Goal: Obtain resource: Download file/media

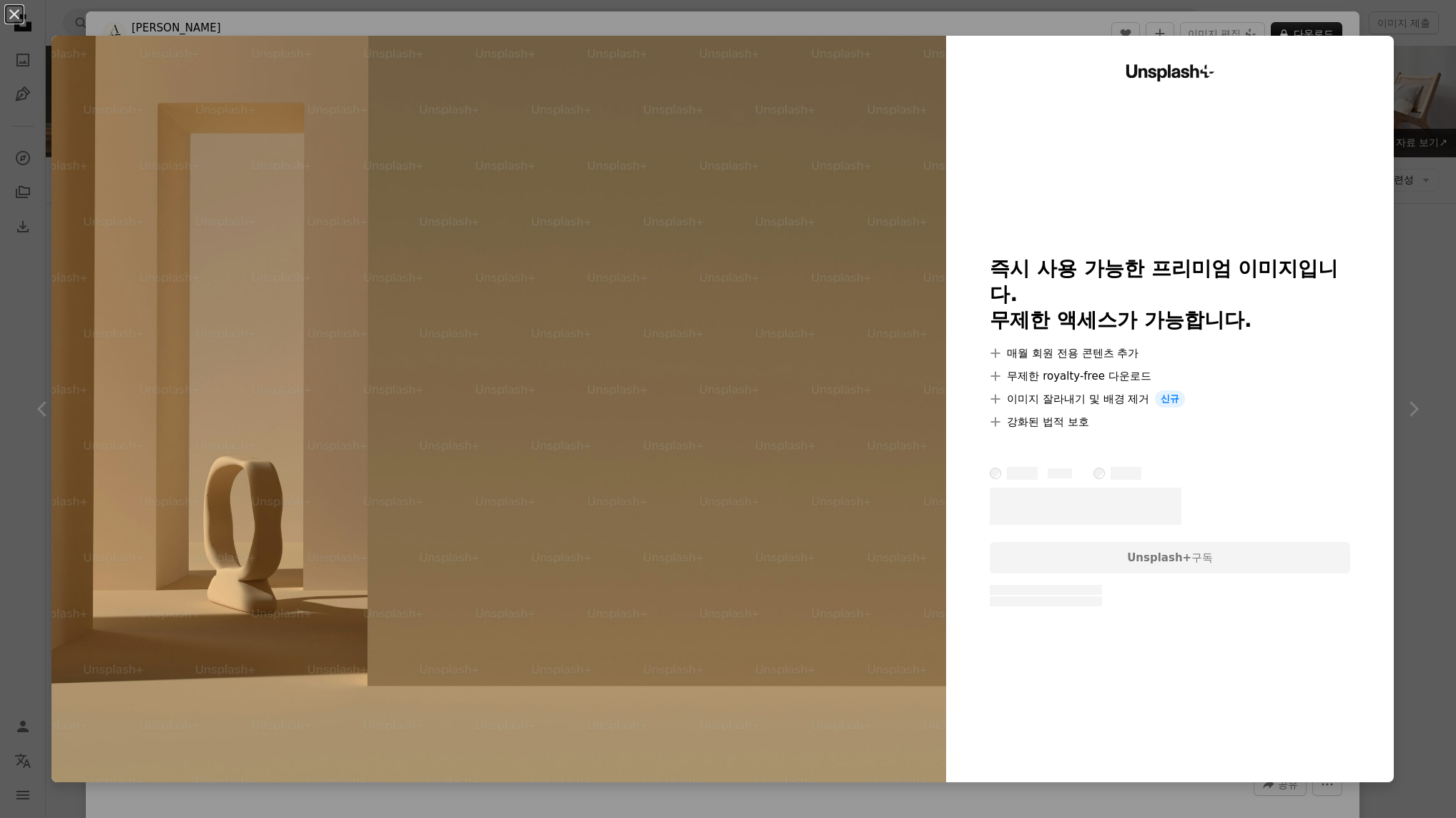
scroll to position [27, 0]
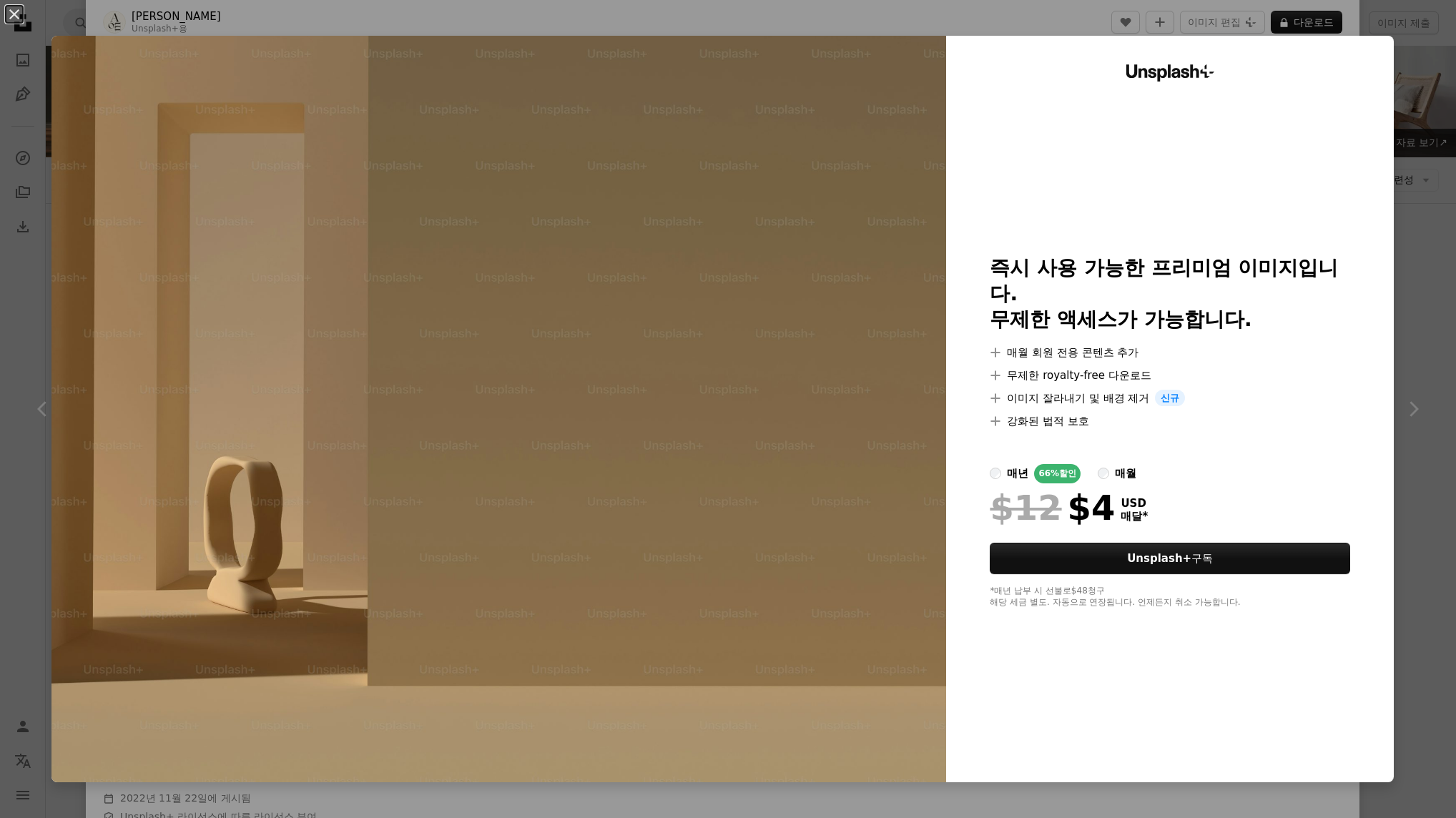
click at [754, 23] on div "An X shape Unsplash+ 즉시 사용 가능한 프리미엄 이미지입니다. 무제한 액세스가 가능합니다. A plus sign 매월 회원 전…" at bounding box center [728, 409] width 1456 height 818
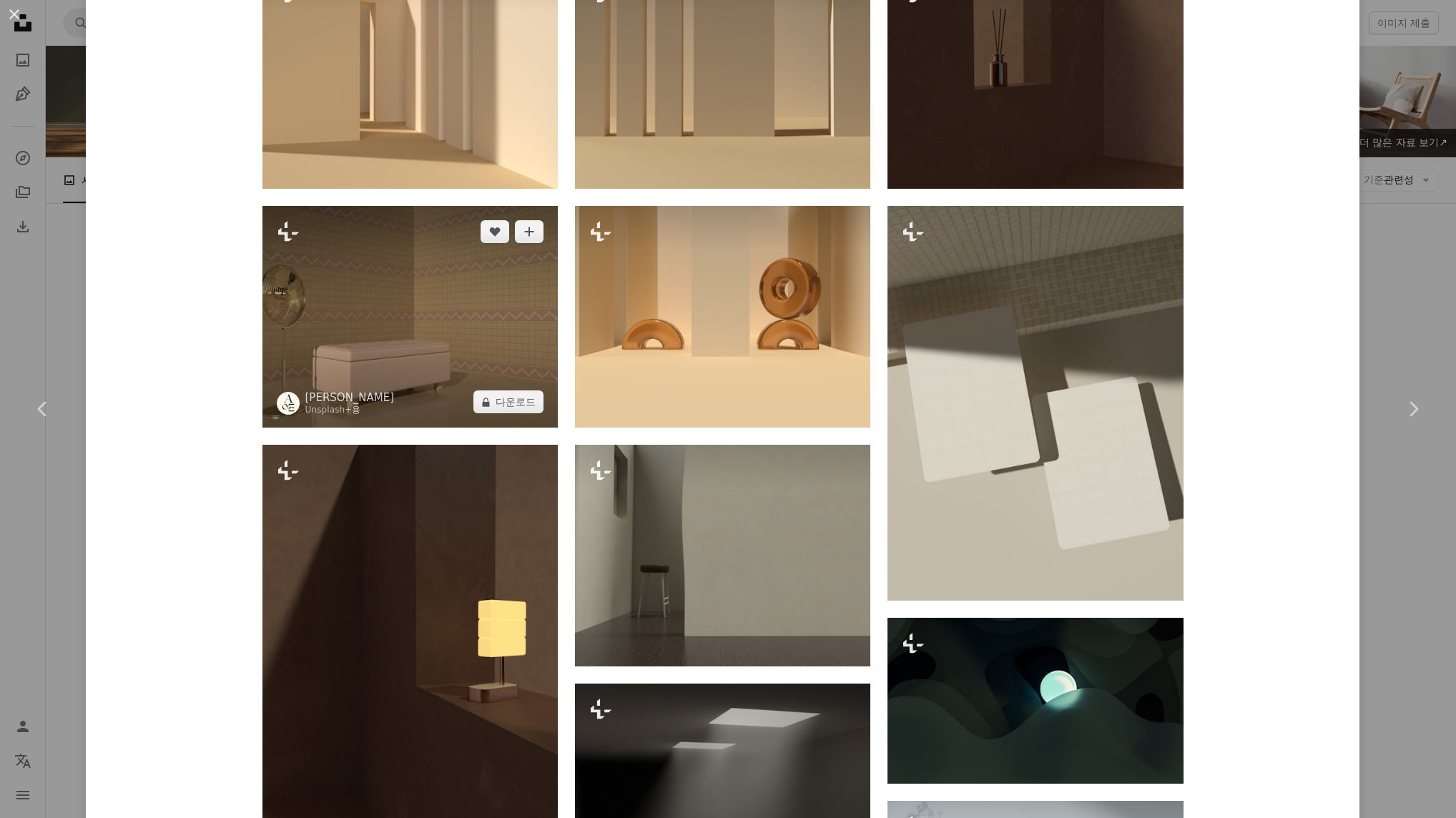
scroll to position [1161, 0]
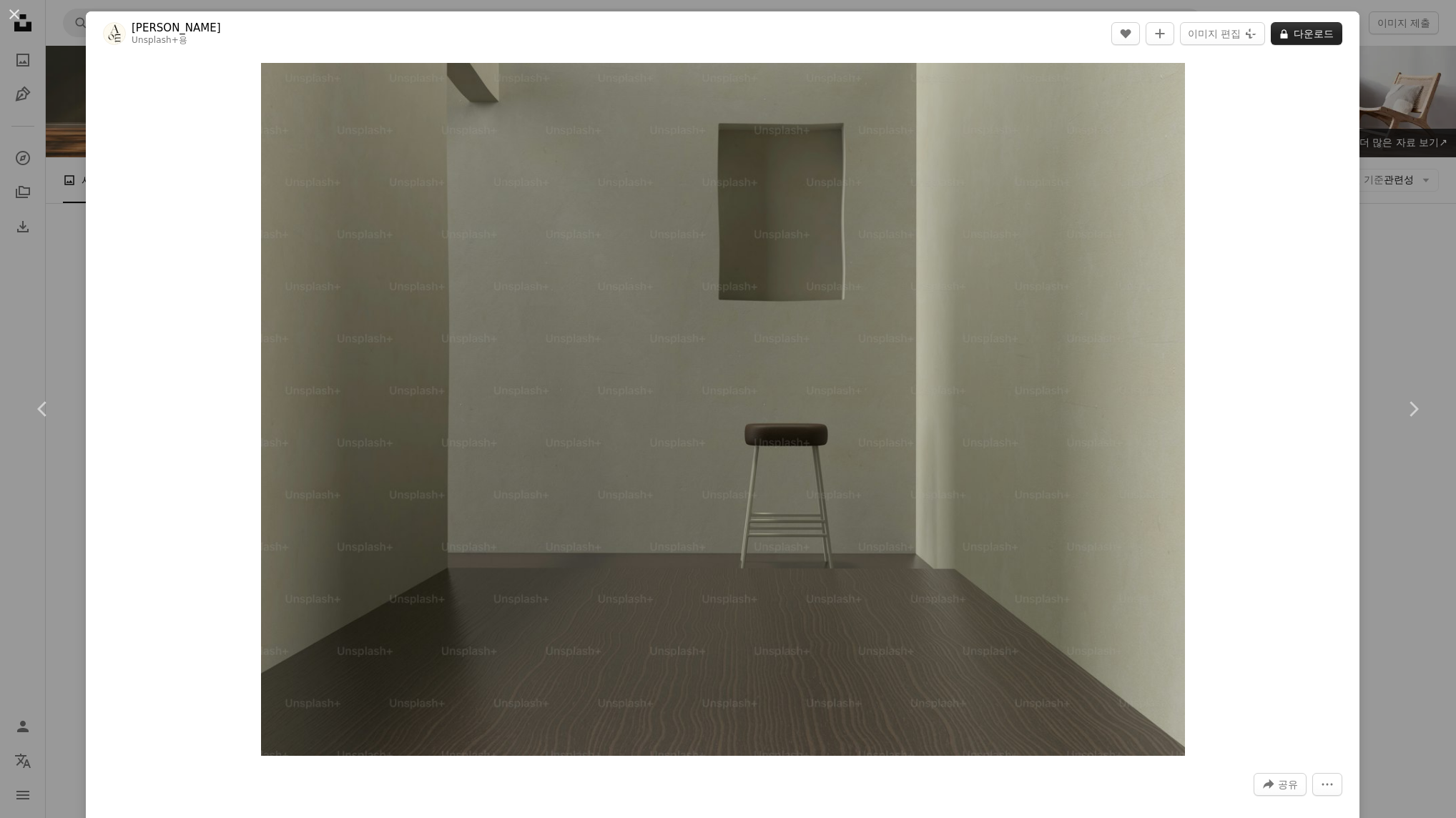
click at [1280, 34] on icon at bounding box center [1284, 33] width 7 height 9
